Goal: Information Seeking & Learning: Learn about a topic

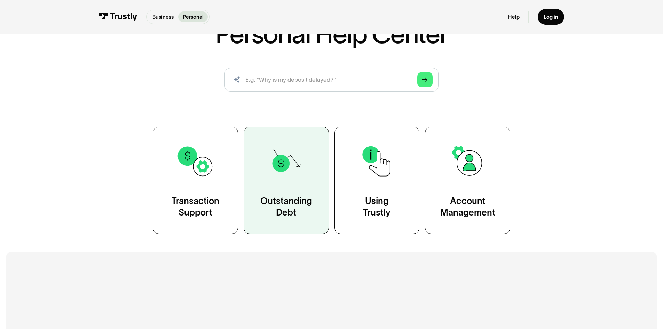
scroll to position [70, 0]
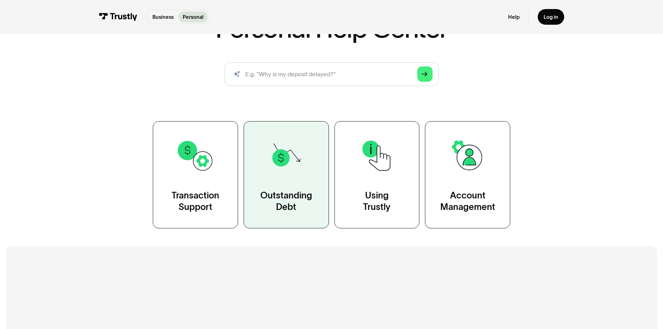
click at [283, 188] on link "Outstanding Debt" at bounding box center [286, 174] width 85 height 107
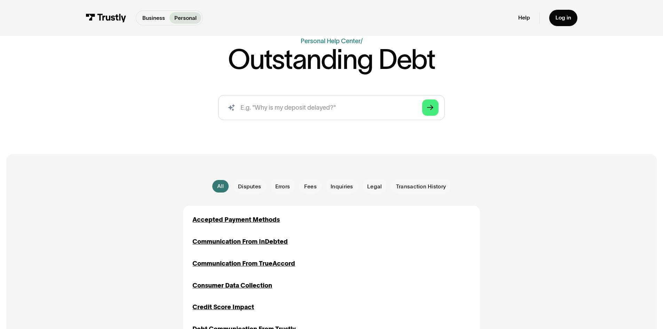
scroll to position [70, 0]
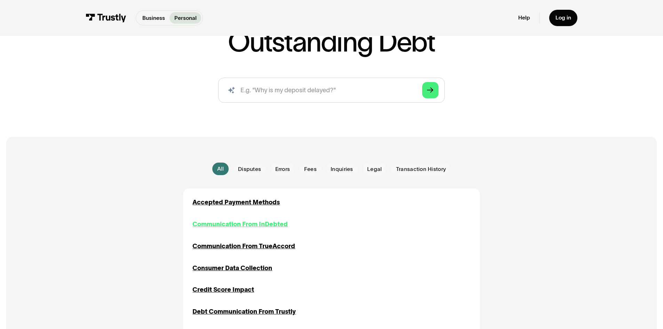
click at [265, 222] on div "Communication From InDebted" at bounding box center [240, 224] width 95 height 9
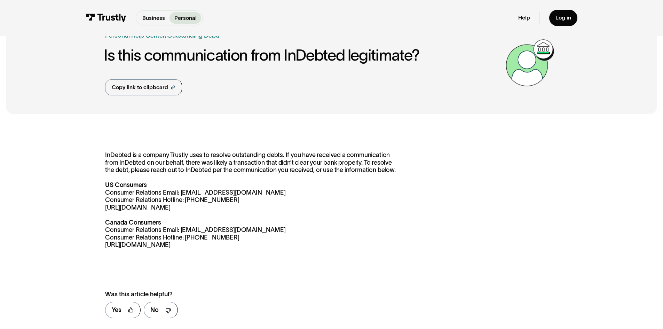
scroll to position [104, 0]
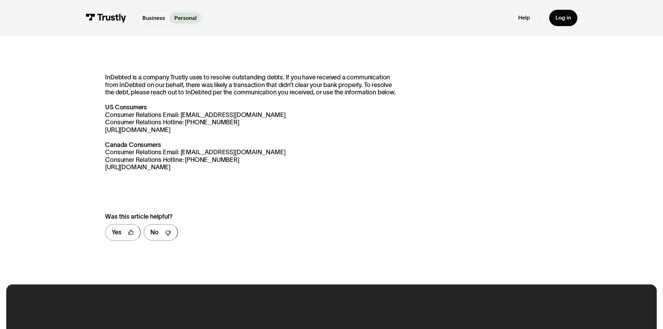
drag, startPoint x: 157, startPoint y: 179, endPoint x: 163, endPoint y: 176, distance: 6.2
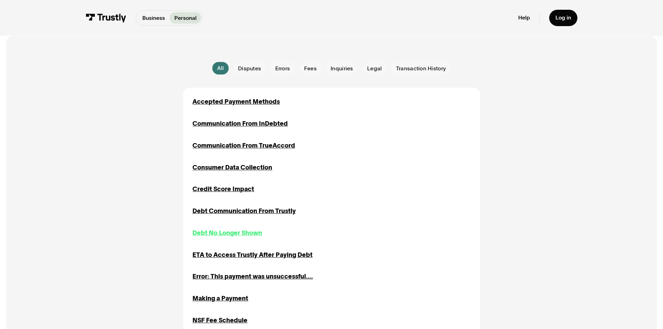
scroll to position [174, 0]
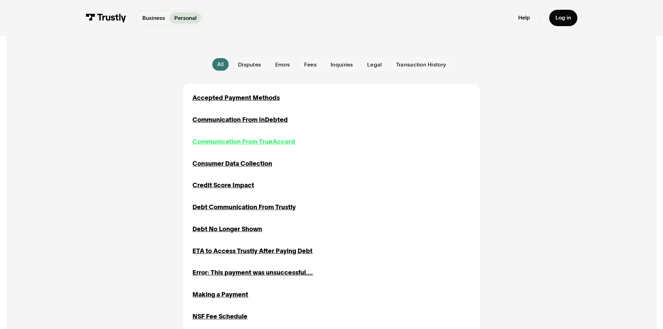
click at [251, 142] on div "Communication From TrueAccord" at bounding box center [244, 141] width 103 height 9
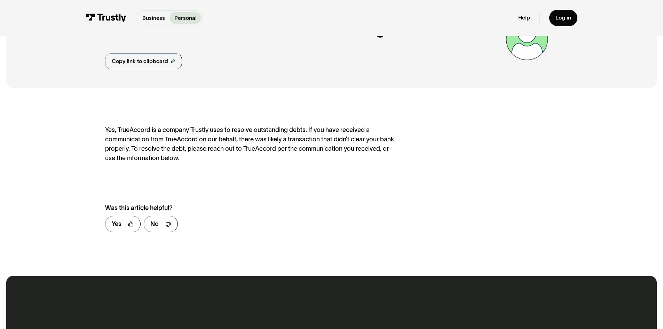
scroll to position [70, 0]
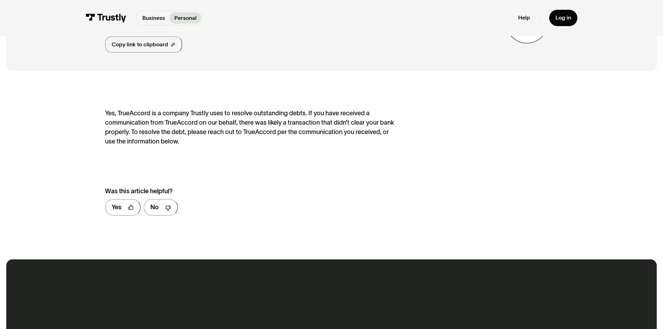
drag, startPoint x: 60, startPoint y: 173, endPoint x: 68, endPoint y: 171, distance: 8.8
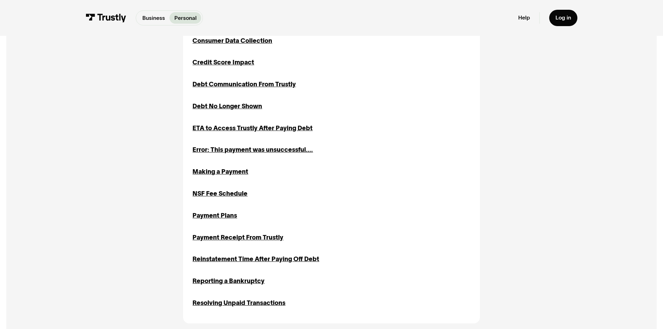
scroll to position [313, 0]
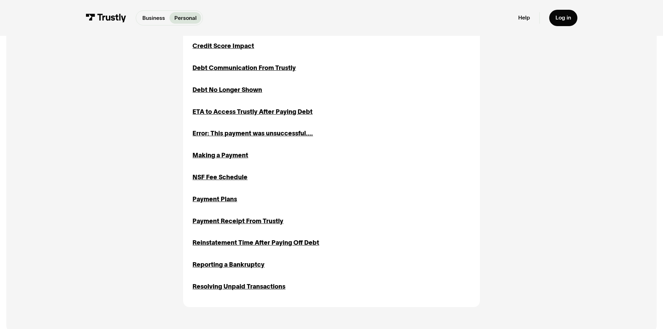
click at [201, 185] on div "Accepted Payment Methods Inquiries Communication From InDebted Disputes Inquiri…" at bounding box center [332, 122] width 278 height 337
click at [200, 179] on div "NSF Fee Schedule" at bounding box center [220, 177] width 55 height 9
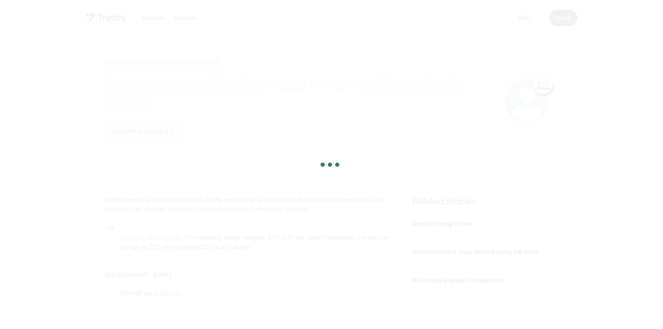
click at [199, 200] on div at bounding box center [331, 164] width 663 height 329
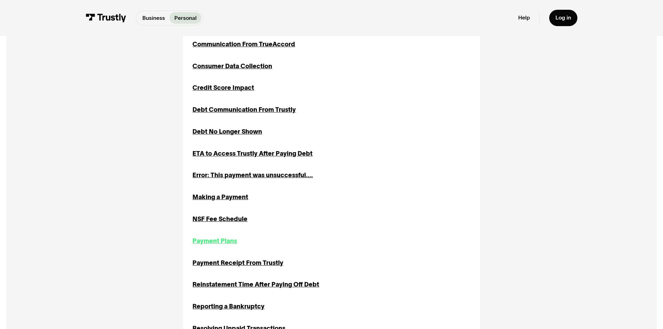
scroll to position [272, 0]
click at [206, 245] on div "Payment Plans" at bounding box center [215, 240] width 45 height 9
